Goal: Information Seeking & Learning: Learn about a topic

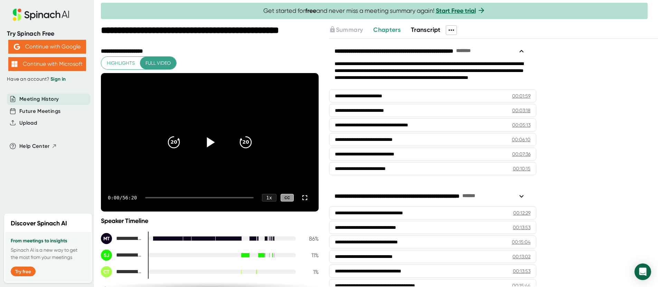
click at [207, 141] on icon at bounding box center [211, 142] width 8 height 10
click at [228, 171] on video at bounding box center [210, 142] width 218 height 138
click at [208, 139] on icon at bounding box center [209, 141] width 17 height 17
drag, startPoint x: 150, startPoint y: 197, endPoint x: 165, endPoint y: 197, distance: 14.9
click at [165, 197] on div at bounding box center [199, 197] width 108 height 1
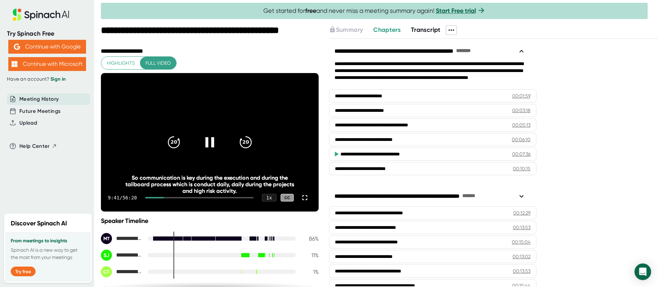
drag, startPoint x: 165, startPoint y: 198, endPoint x: 151, endPoint y: 199, distance: 13.2
click at [151, 199] on div "9:41 / 56:20 1 x CC" at bounding box center [210, 198] width 218 height 28
drag, startPoint x: 164, startPoint y: 197, endPoint x: 156, endPoint y: 197, distance: 8.0
click at [156, 197] on div at bounding box center [154, 197] width 19 height 1
drag, startPoint x: 155, startPoint y: 197, endPoint x: 150, endPoint y: 197, distance: 5.2
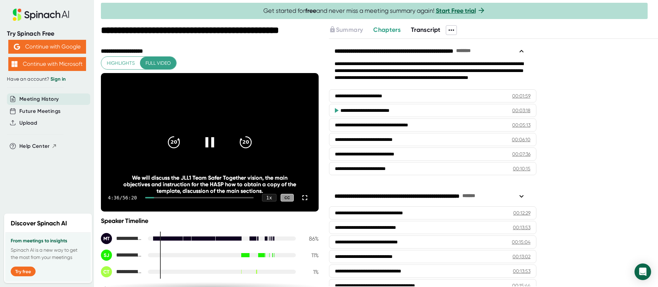
click at [150, 197] on div at bounding box center [149, 197] width 9 height 1
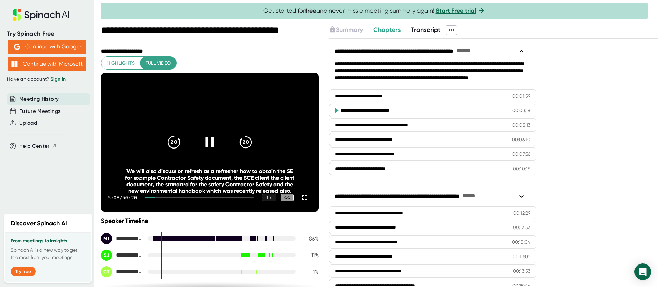
click at [182, 149] on div "20" at bounding box center [173, 142] width 29 height 29
click at [215, 141] on div at bounding box center [209, 142] width 29 height 29
click at [208, 145] on icon at bounding box center [209, 141] width 17 height 17
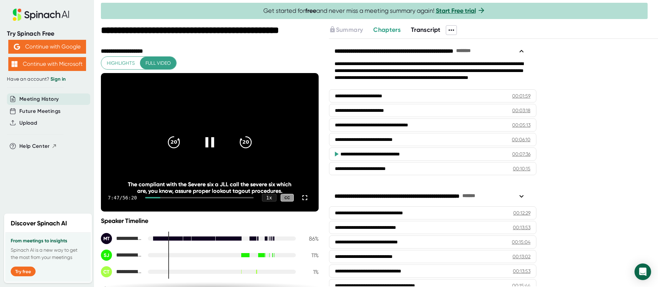
click at [205, 145] on icon at bounding box center [209, 142] width 9 height 10
click at [207, 140] on icon at bounding box center [211, 142] width 8 height 10
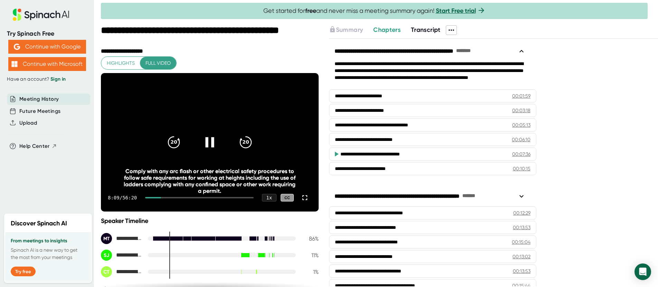
click at [213, 143] on icon at bounding box center [209, 141] width 17 height 17
click at [209, 141] on icon at bounding box center [211, 142] width 8 height 10
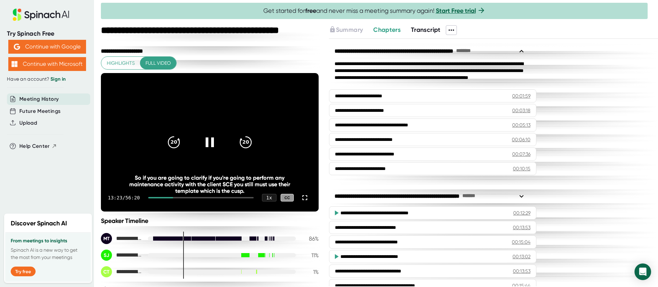
click at [219, 202] on div "13:23 / 56:20 1 x CC" at bounding box center [210, 198] width 218 height 28
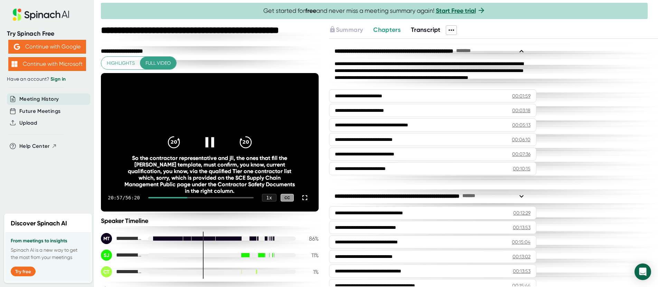
click at [201, 137] on icon at bounding box center [209, 141] width 17 height 17
